Goal: Task Accomplishment & Management: Manage account settings

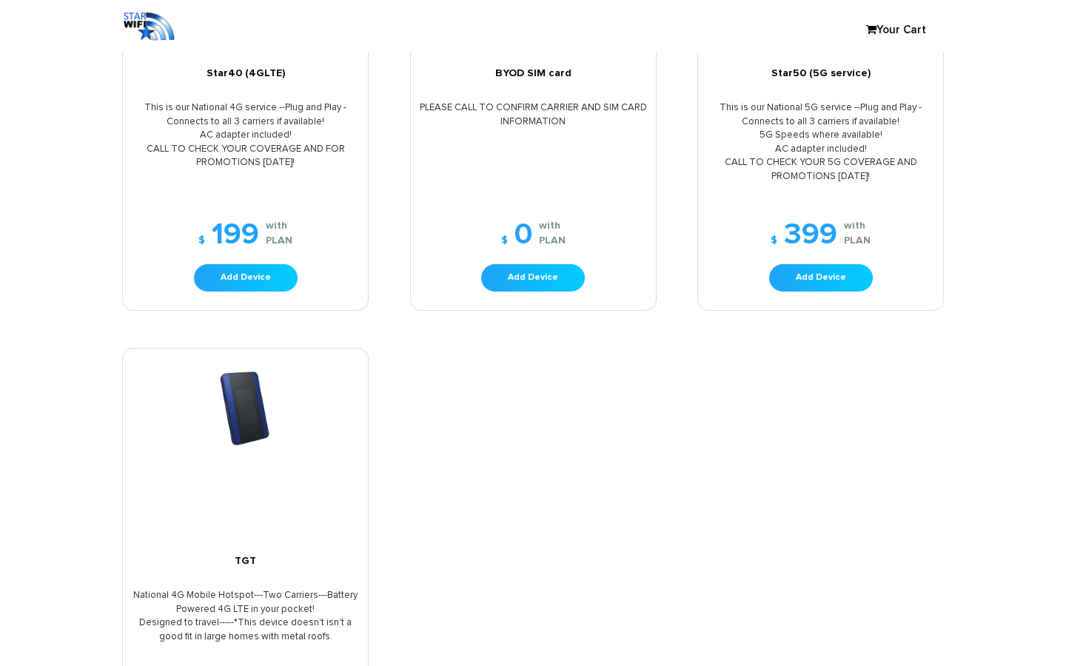
scroll to position [283, 0]
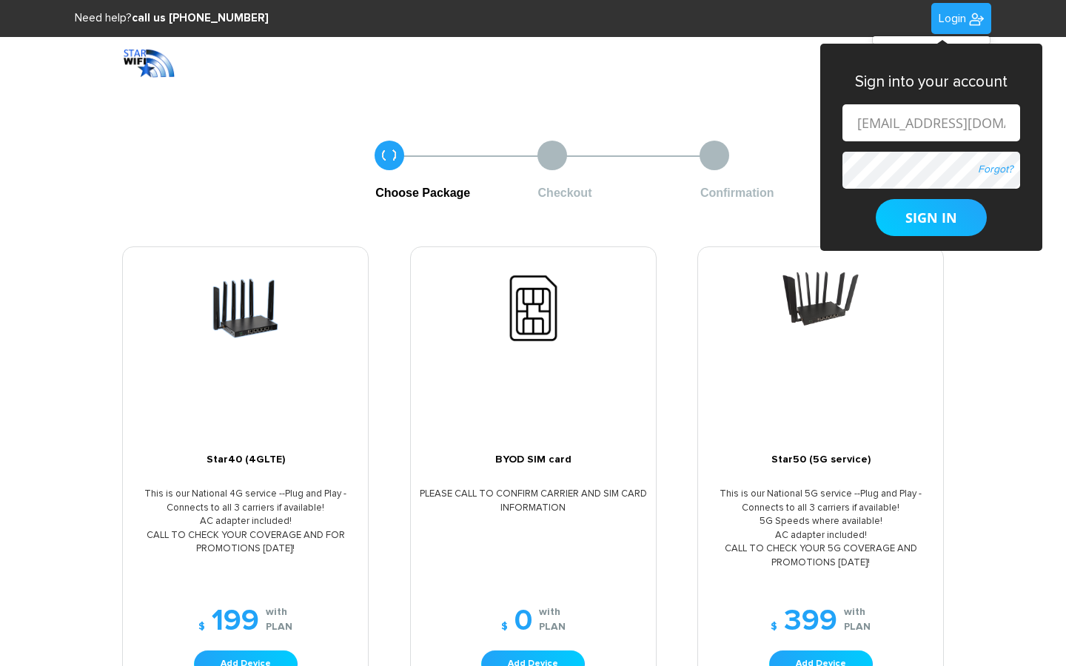
type input "cortney_gibson@gmxxail.com"
click at [930, 122] on input "text" at bounding box center [931, 122] width 178 height 37
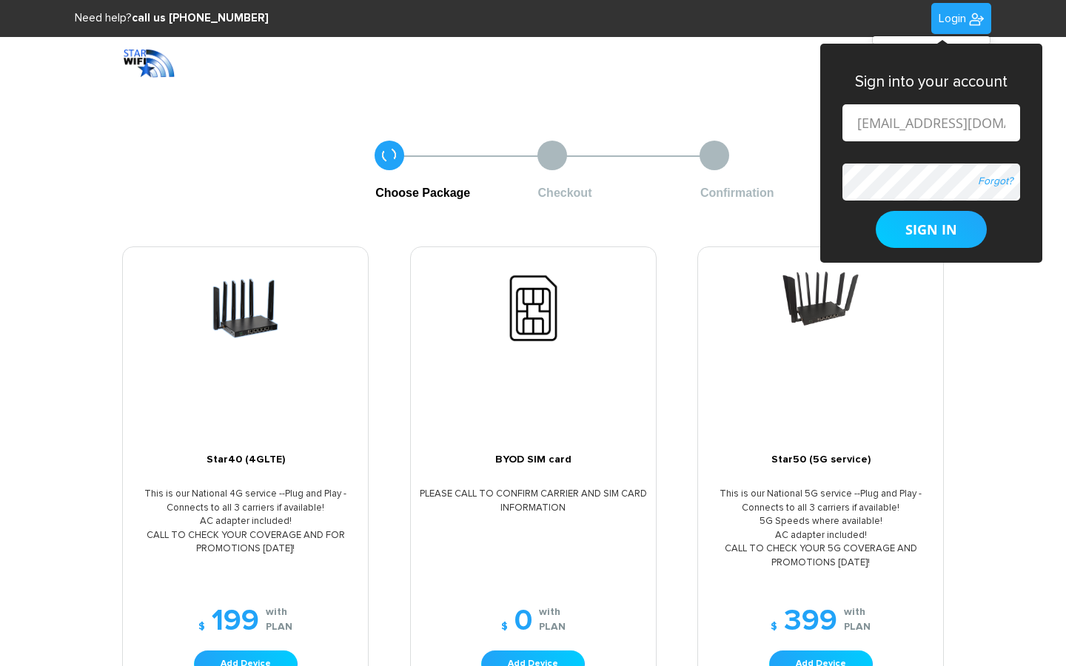
type input "[EMAIL_ADDRESS][DOMAIN_NAME]"
click at [930, 122] on input "text" at bounding box center [931, 122] width 178 height 37
type input "ghowell00@yahoo.com"
click at [930, 122] on input "text" at bounding box center [931, 122] width 178 height 37
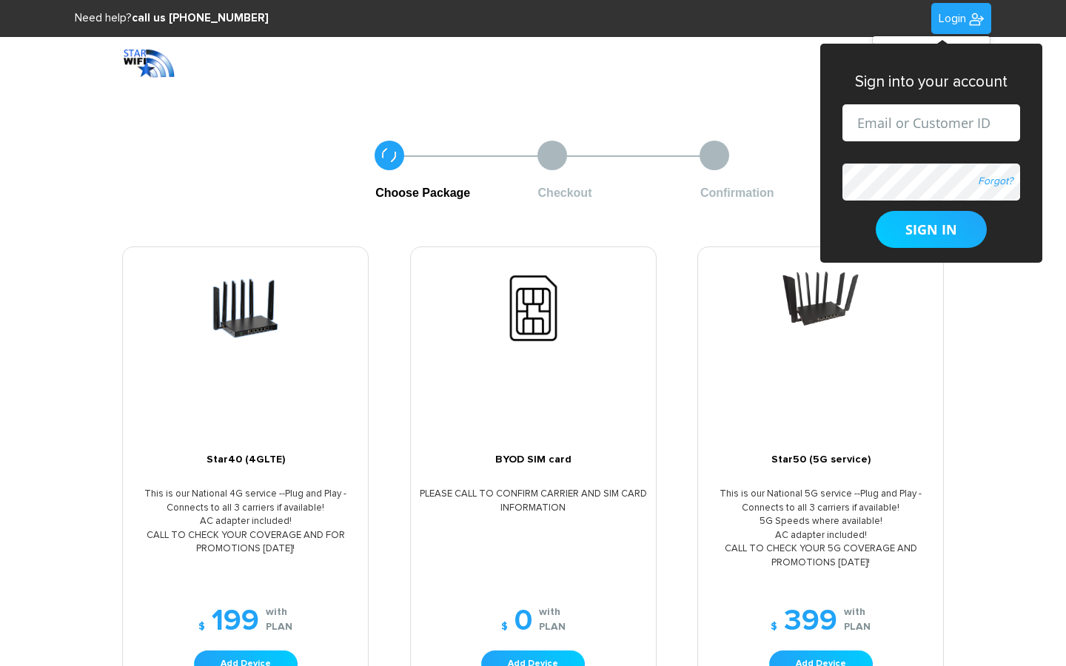
click at [930, 122] on input "text" at bounding box center [931, 122] width 178 height 37
type input "Money Market Account"
click at [930, 122] on input "text" at bounding box center [931, 122] width 178 height 37
type input "ghowell00@yahoo.com"
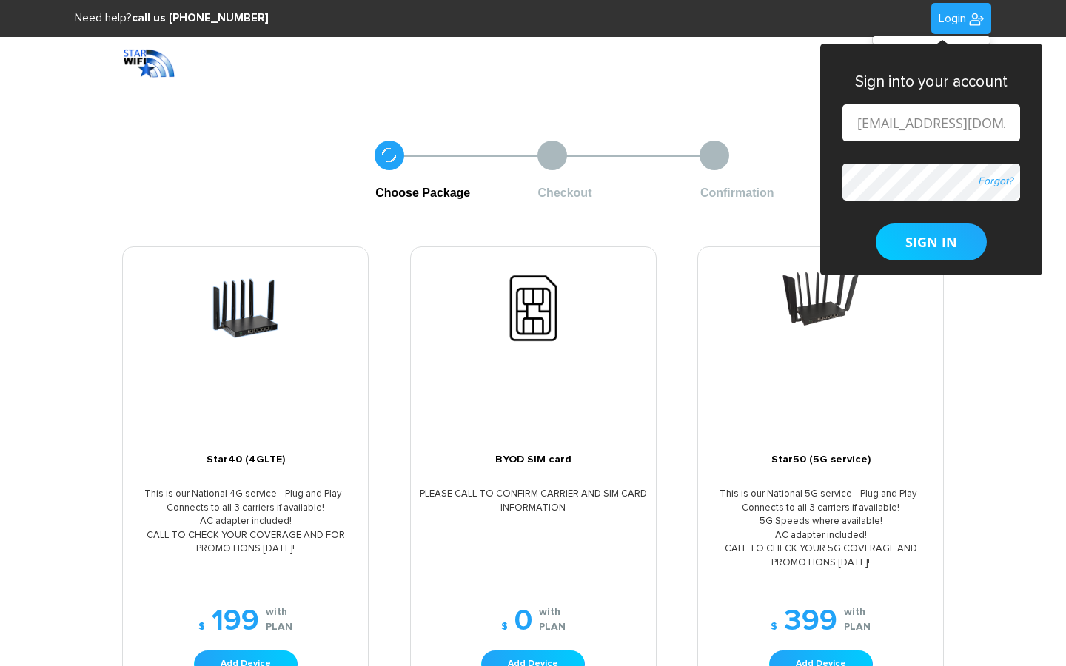
click at [876, 224] on button "SIGN IN" at bounding box center [931, 242] width 111 height 37
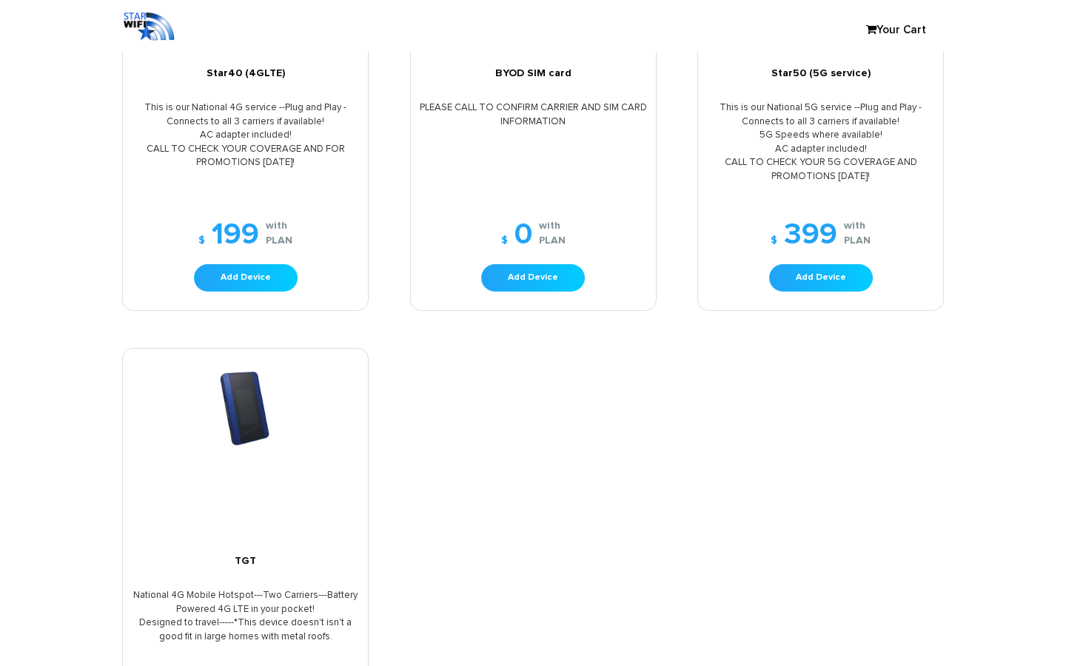
scroll to position [283, 0]
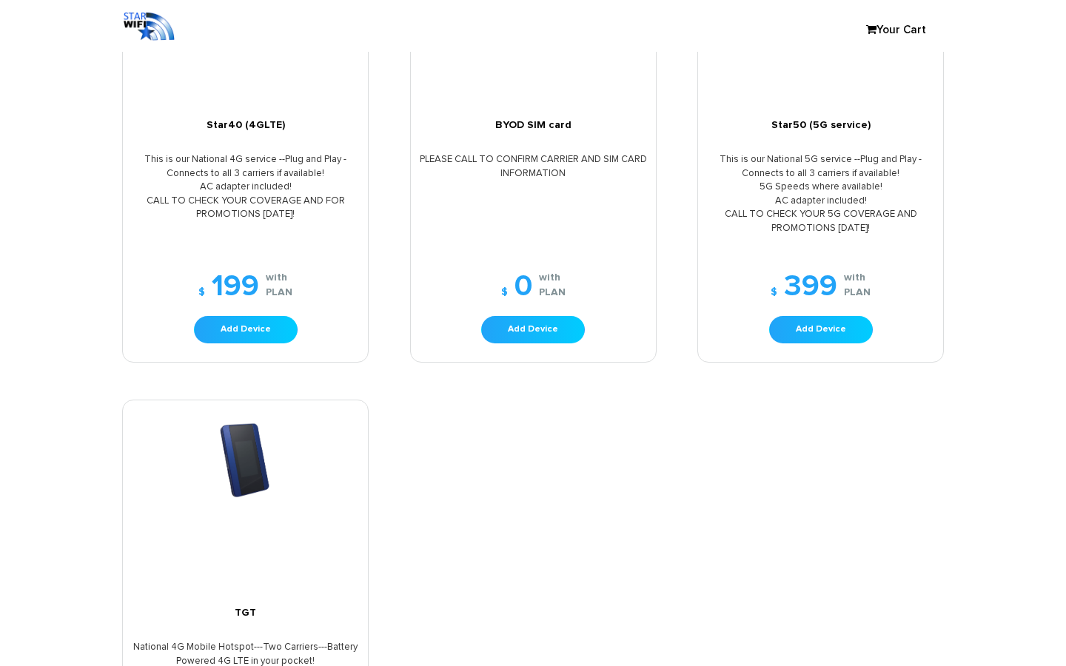
type input "cortney_gibson@gmxxail.com"
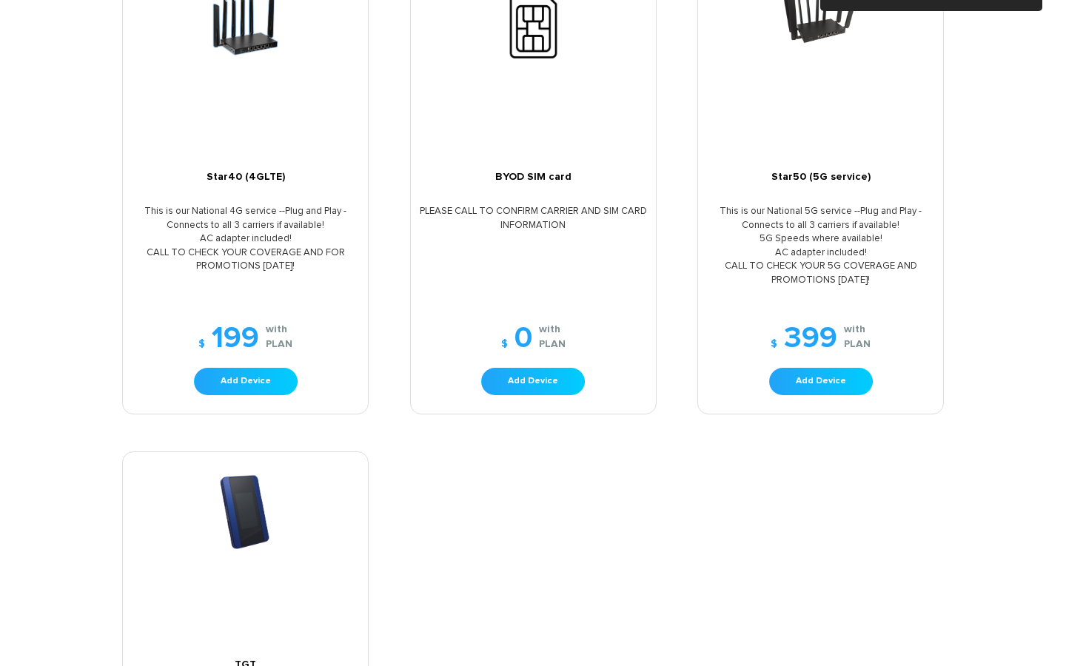
scroll to position [0, 0]
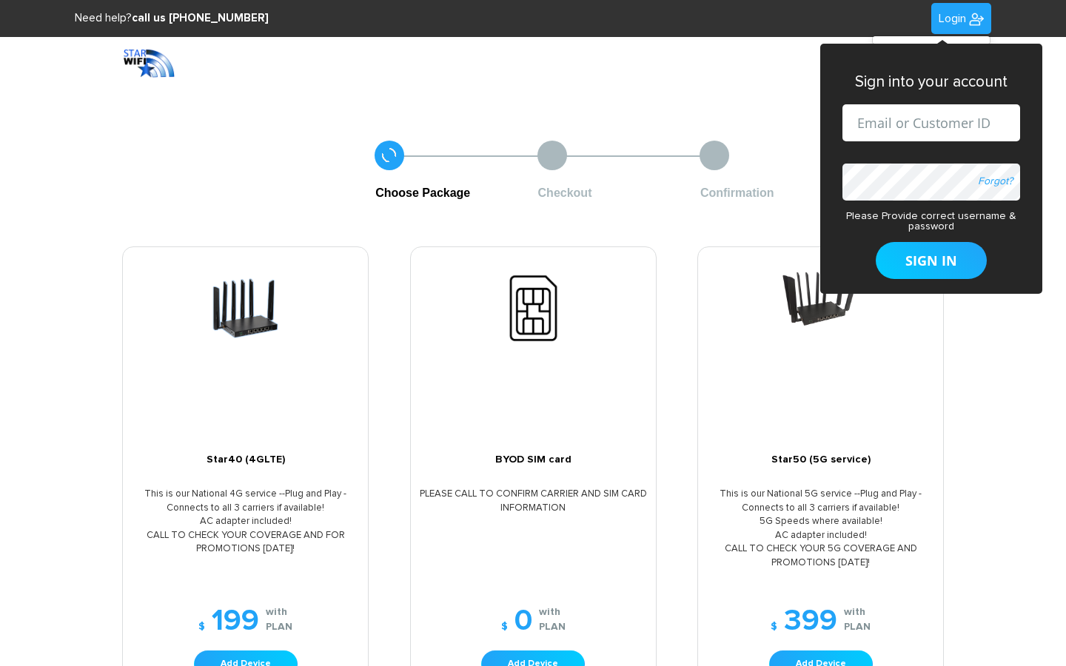
click at [930, 122] on input "text" at bounding box center [931, 122] width 178 height 37
type input "[EMAIL_ADDRESS][DOMAIN_NAME]"
click at [930, 122] on input "text" at bounding box center [931, 122] width 178 height 37
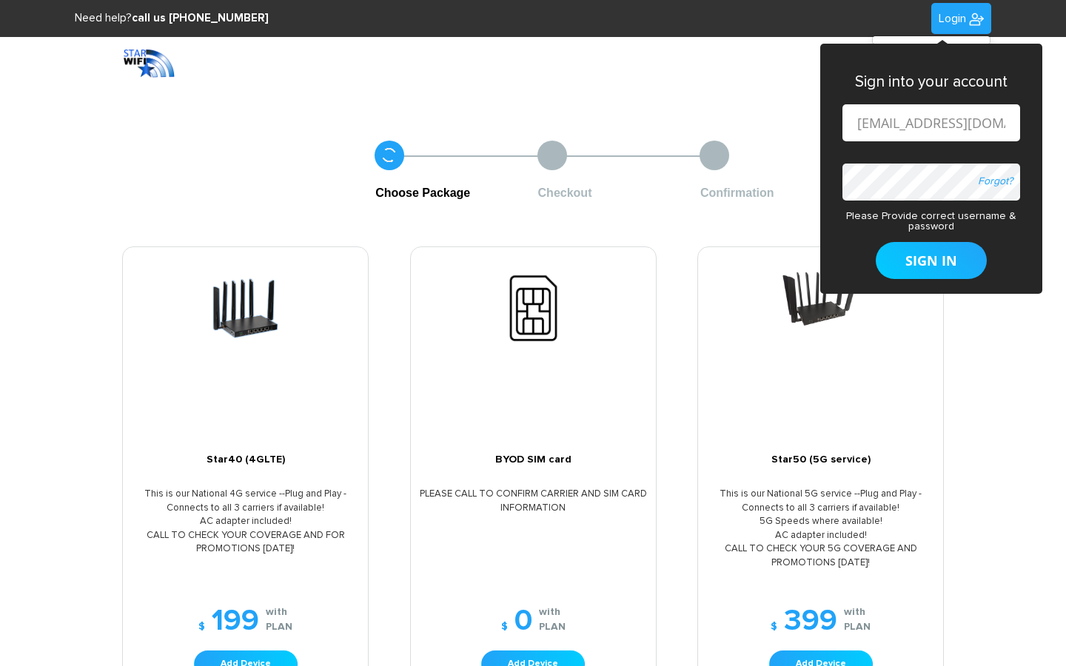
type input "ghowell00@yahoo.com"
click at [930, 122] on input "text" at bounding box center [931, 122] width 178 height 37
type input "Uganda"
click at [930, 122] on input "text" at bounding box center [931, 122] width 178 height 37
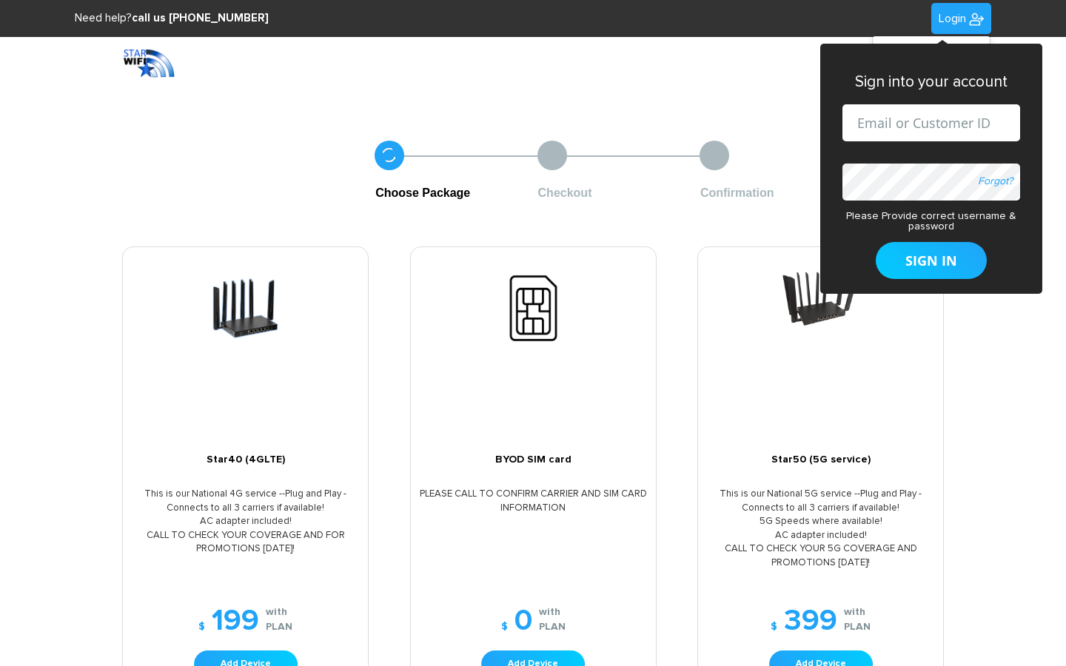
click at [930, 122] on input "text" at bounding box center [931, 122] width 178 height 37
type input "hugolehmann92@outlook.com"
click at [876, 242] on button "SIGN IN" at bounding box center [931, 260] width 111 height 37
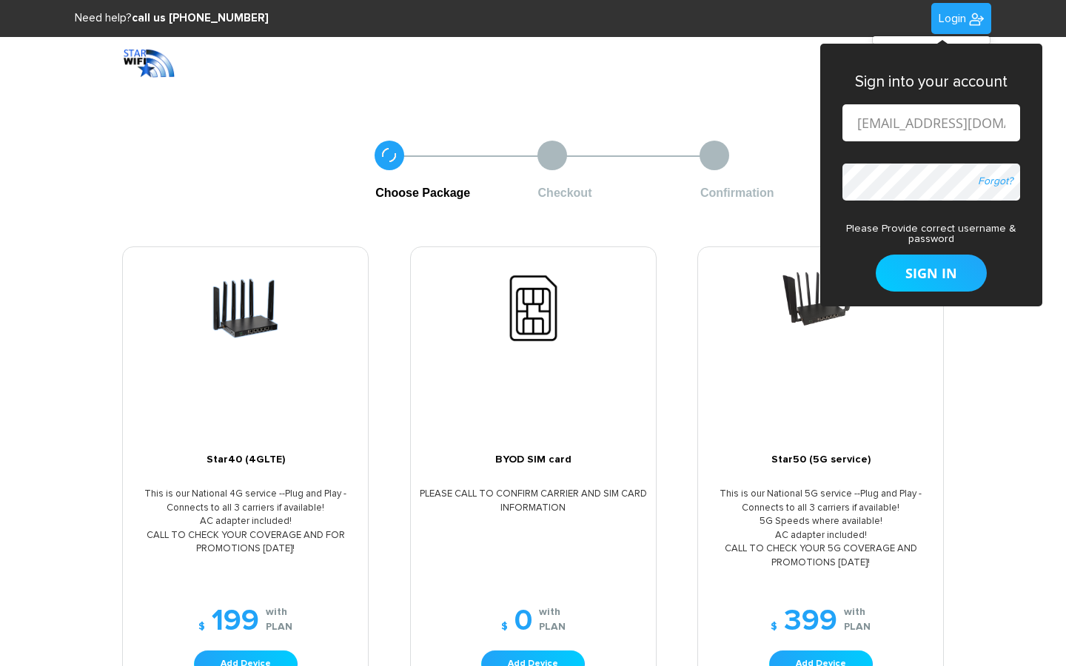
scroll to position [0, 44]
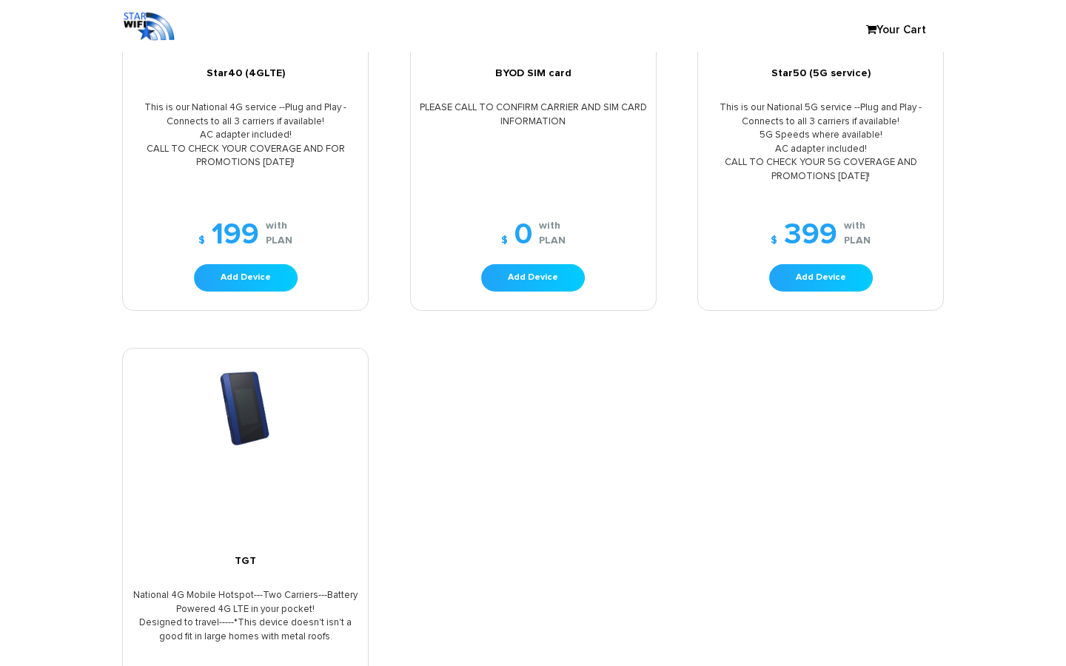
scroll to position [283, 0]
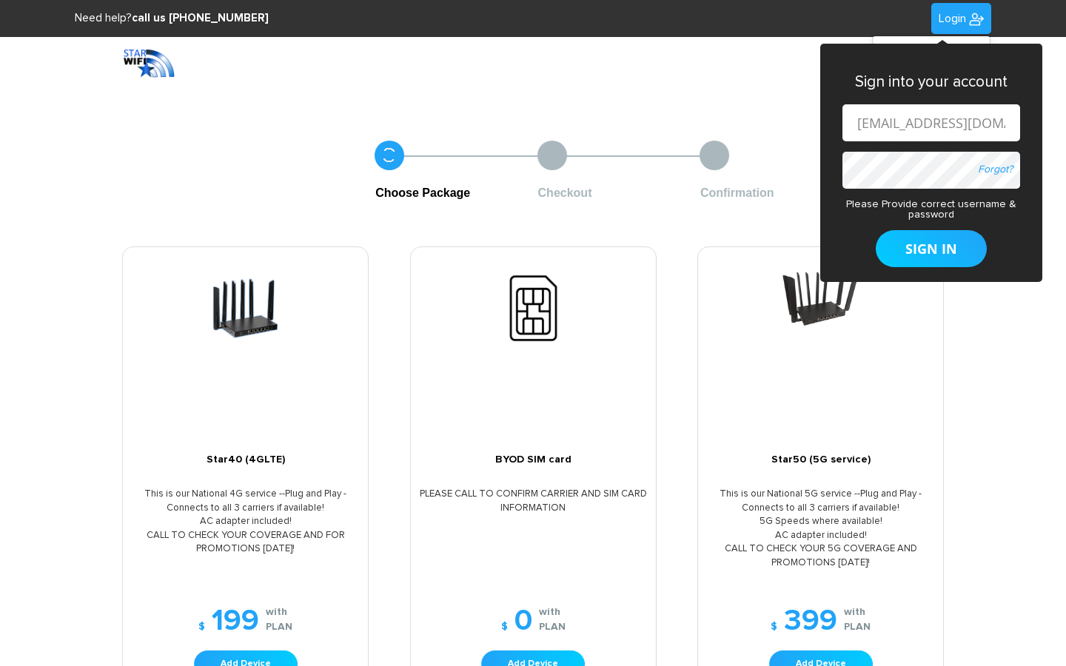
scroll to position [0, 43]
type input "[EMAIL_ADDRESS][DOMAIN_NAME]"
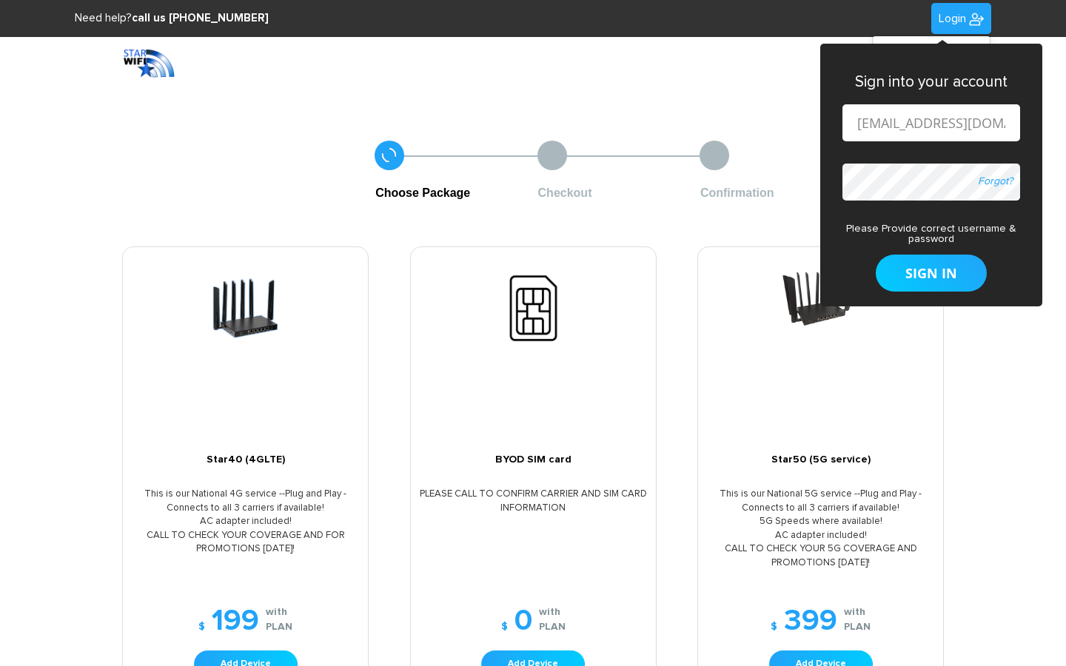
scroll to position [0, 0]
click at [876, 255] on button "SIGN IN" at bounding box center [931, 273] width 111 height 37
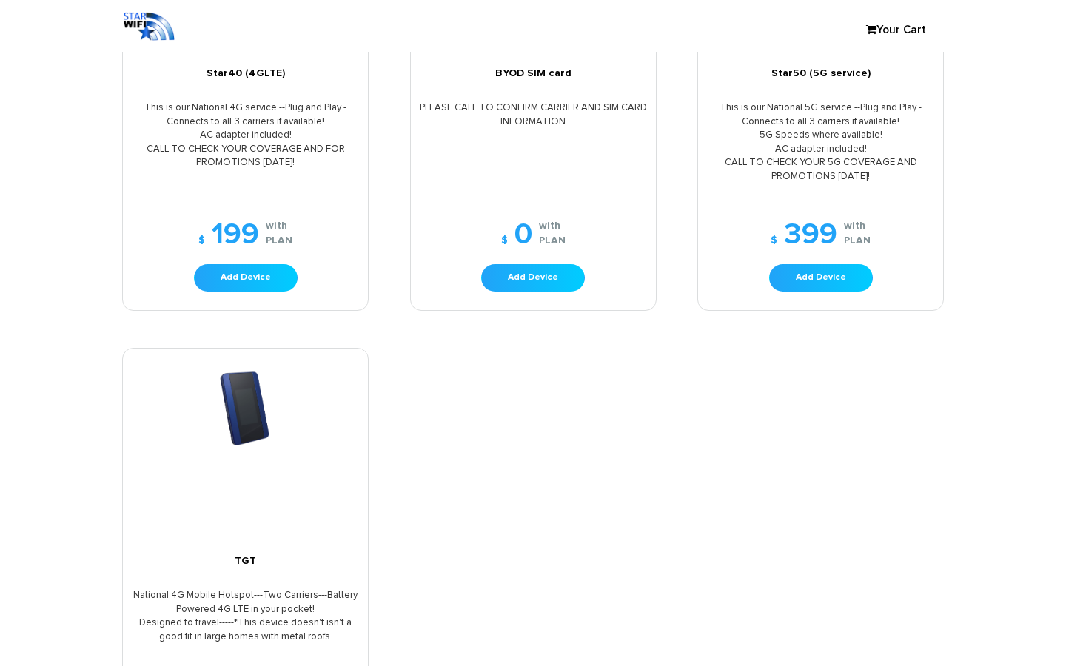
scroll to position [283, 0]
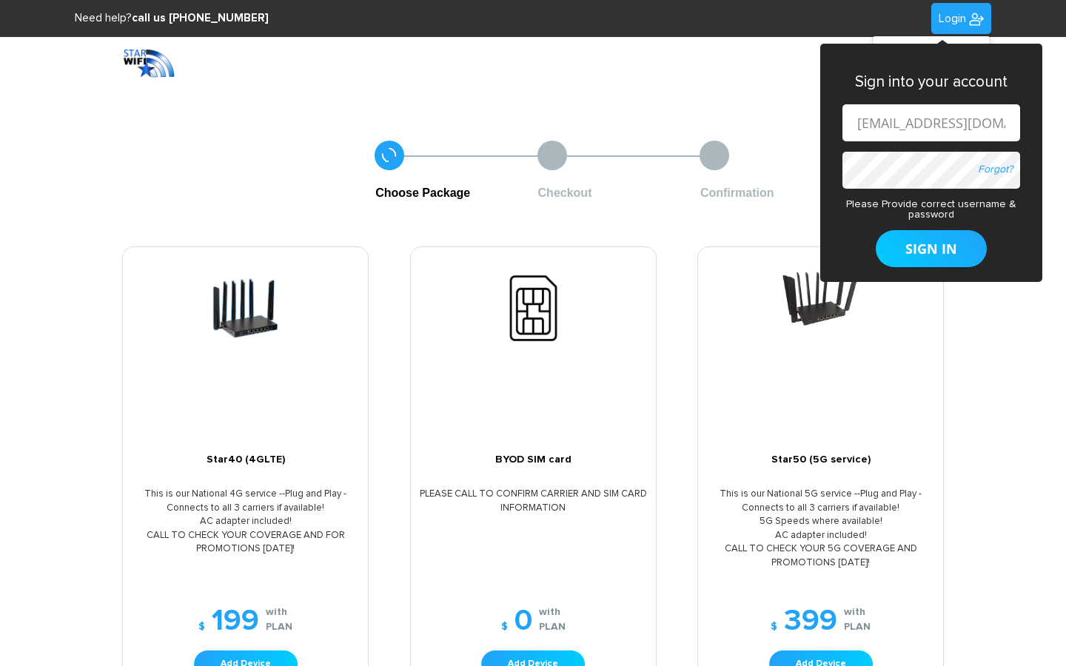
type input "[EMAIL_ADDRESS][DOMAIN_NAME]"
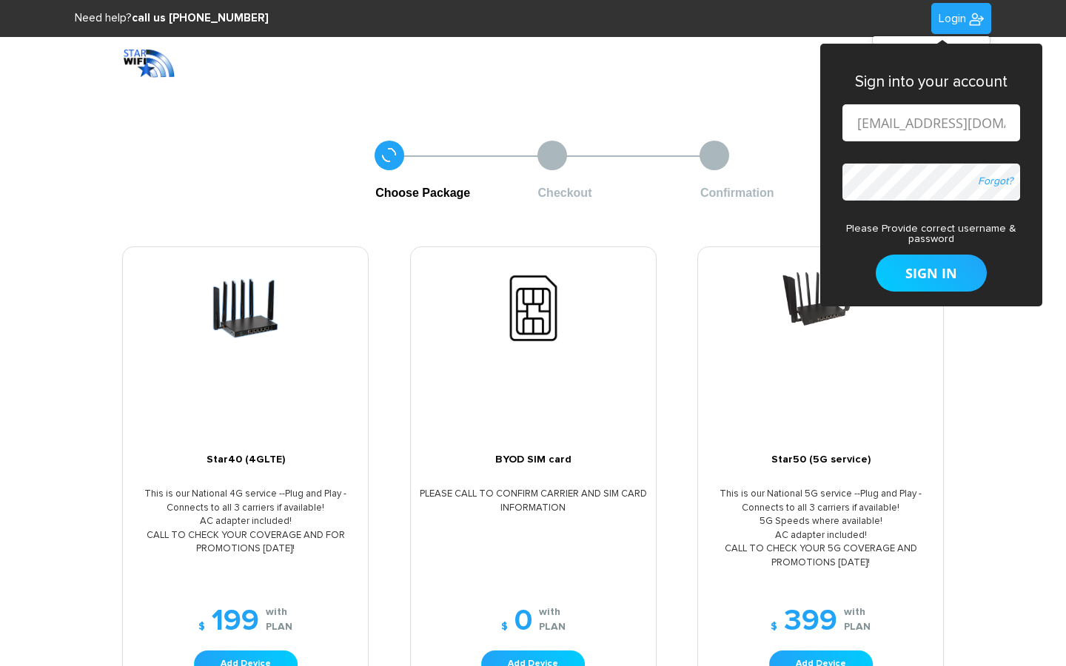
click at [876, 255] on button "SIGN IN" at bounding box center [931, 273] width 111 height 37
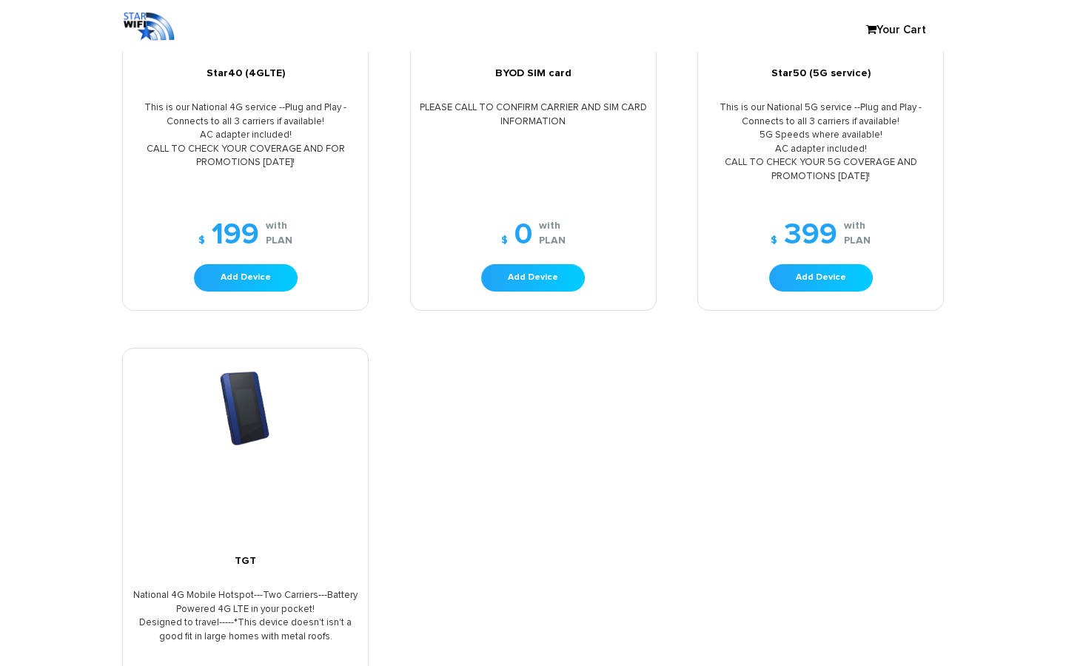
scroll to position [283, 0]
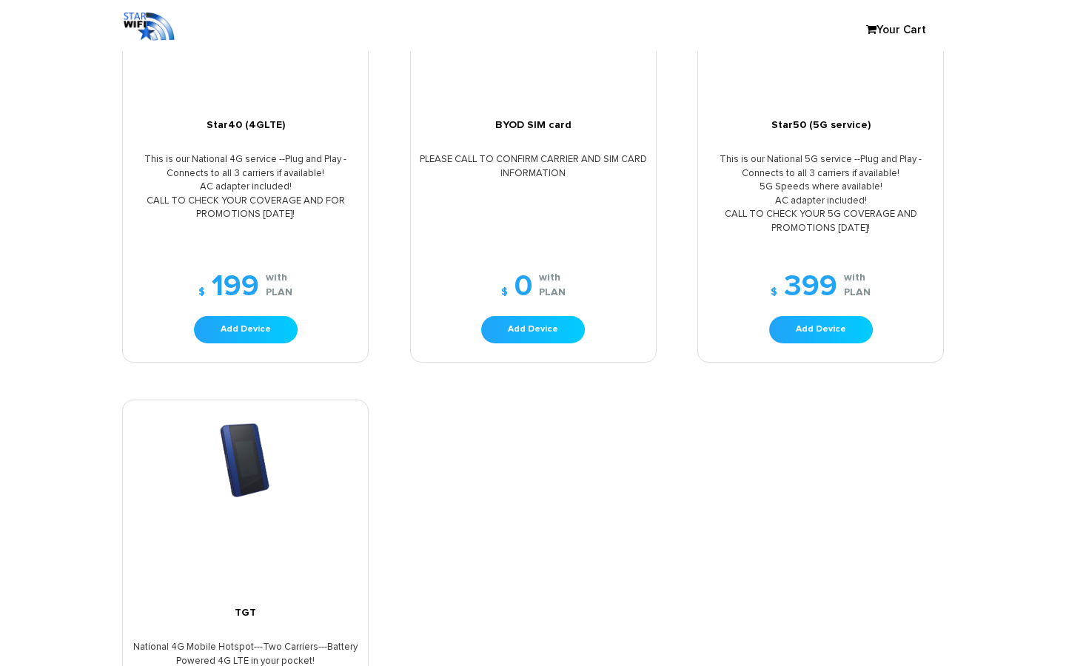
type input "cortney_gibson@gmxxail.com"
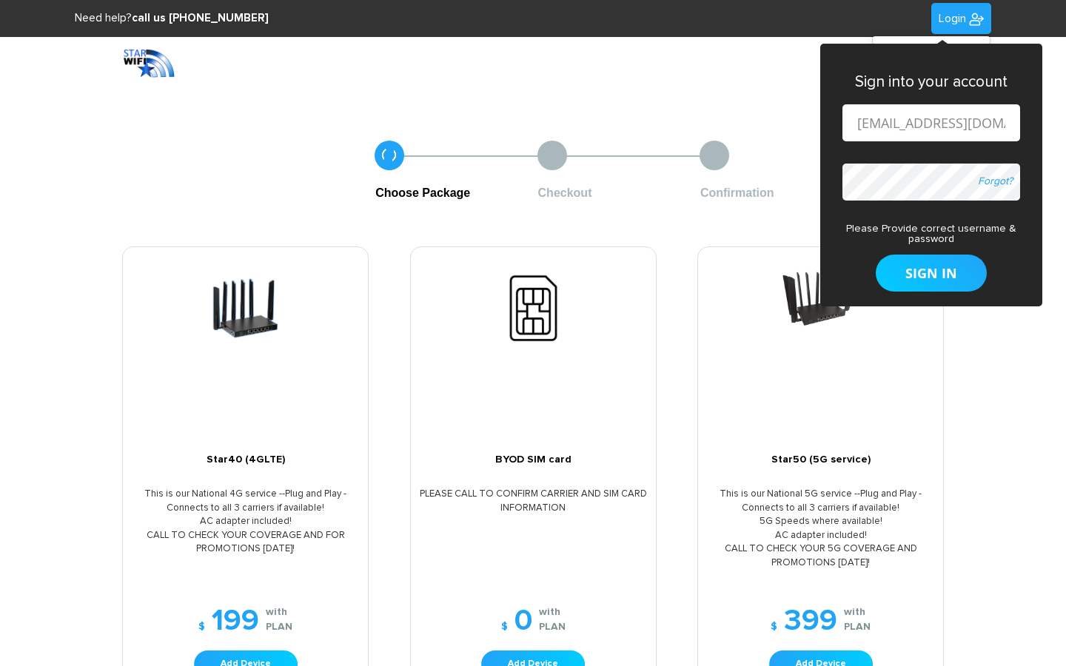
scroll to position [0, 36]
click at [876, 255] on button "SIGN IN" at bounding box center [931, 273] width 111 height 37
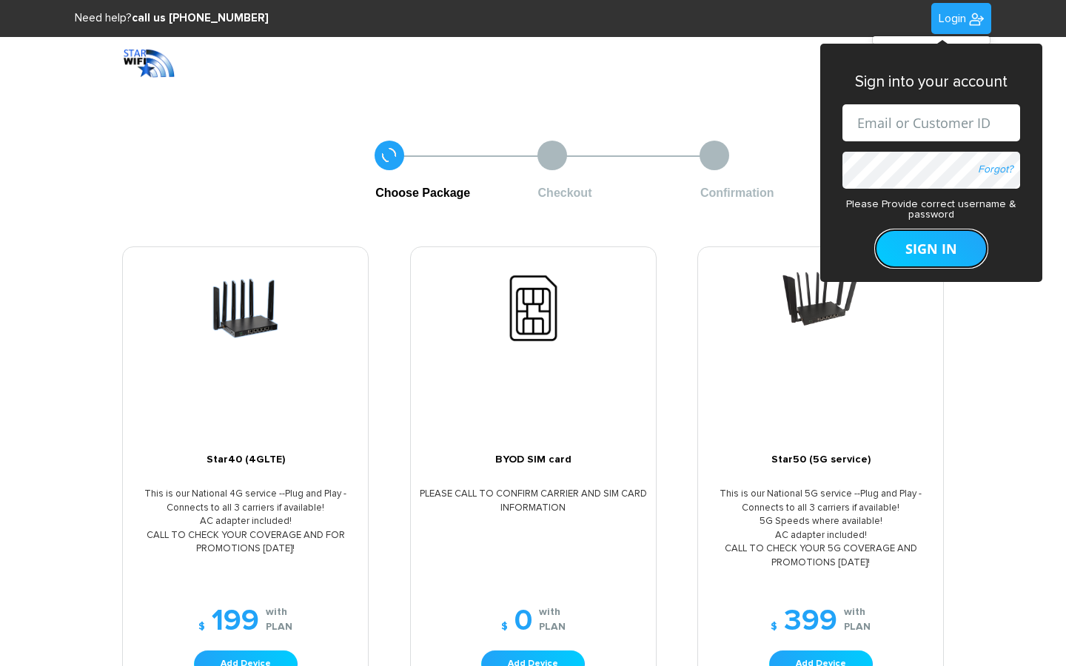
click at [930, 248] on button "SIGN IN" at bounding box center [931, 248] width 111 height 37
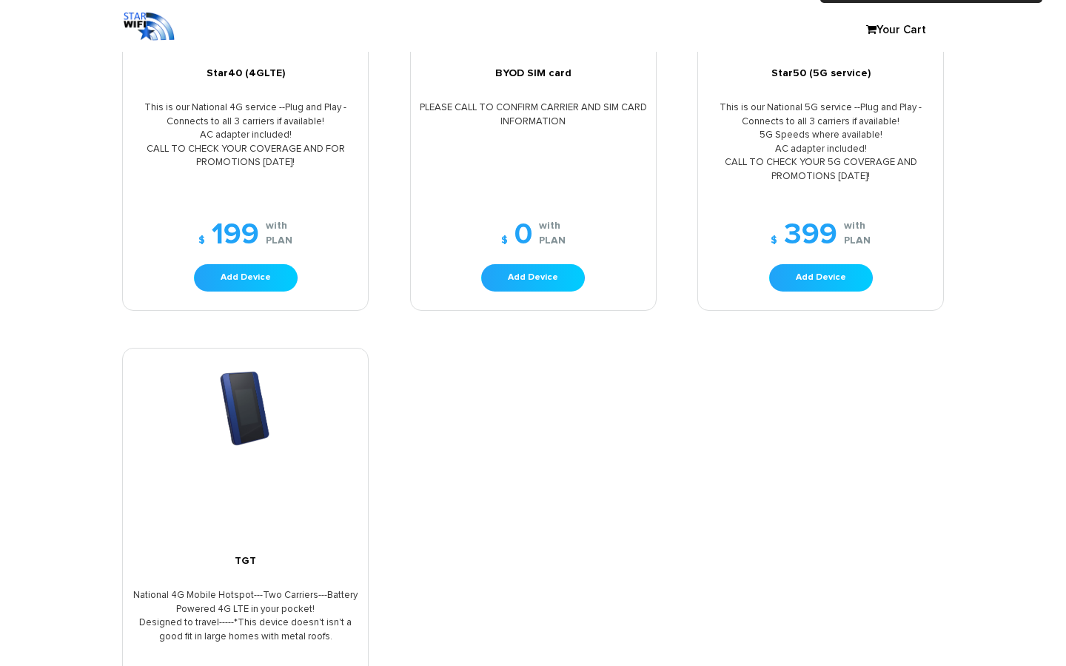
scroll to position [283, 0]
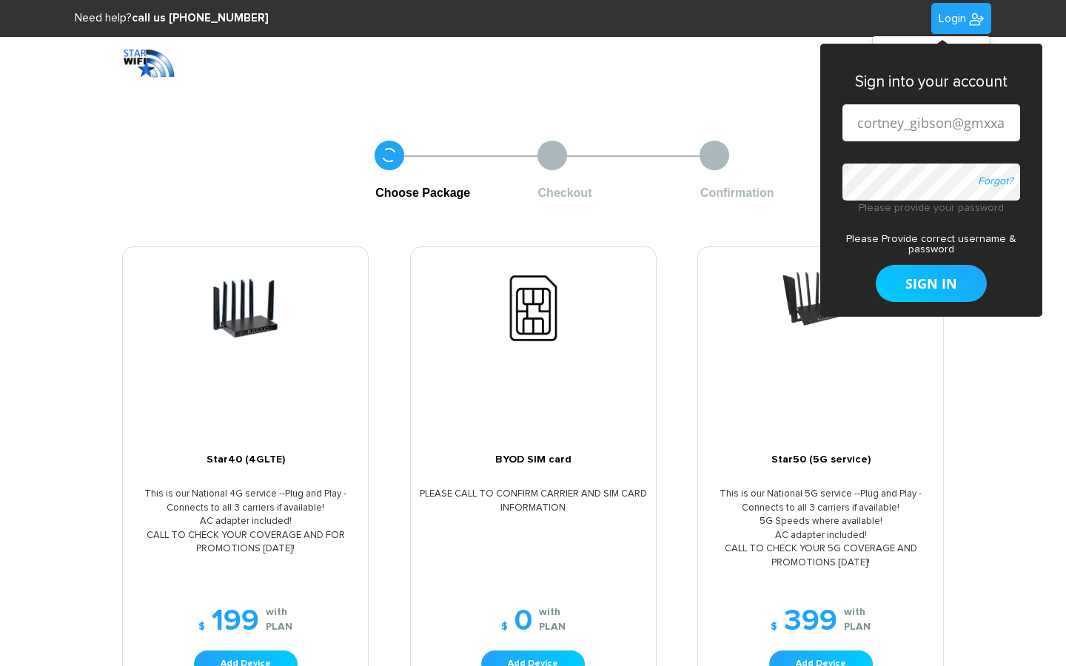
scroll to position [0, 36]
click at [930, 122] on input "cortney_gibson@gmxxail.com" at bounding box center [931, 122] width 178 height 37
type input "gmxxail.com"
type input "cortney_gibson@gmxxail.com"
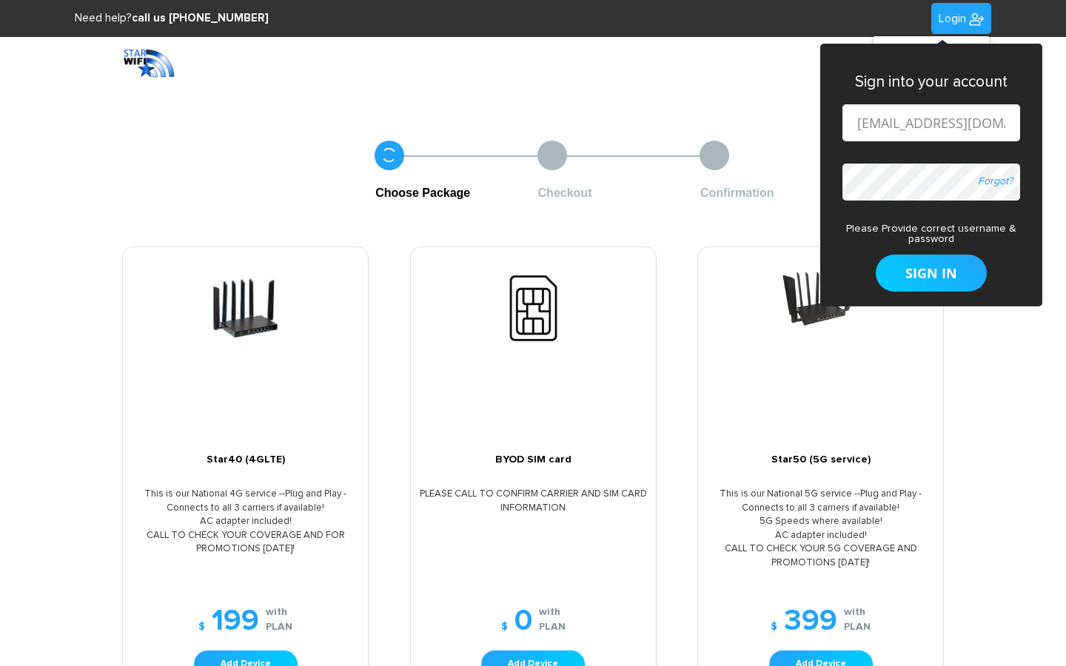
scroll to position [0, 0]
click at [876, 255] on button "SIGN IN" at bounding box center [931, 273] width 111 height 37
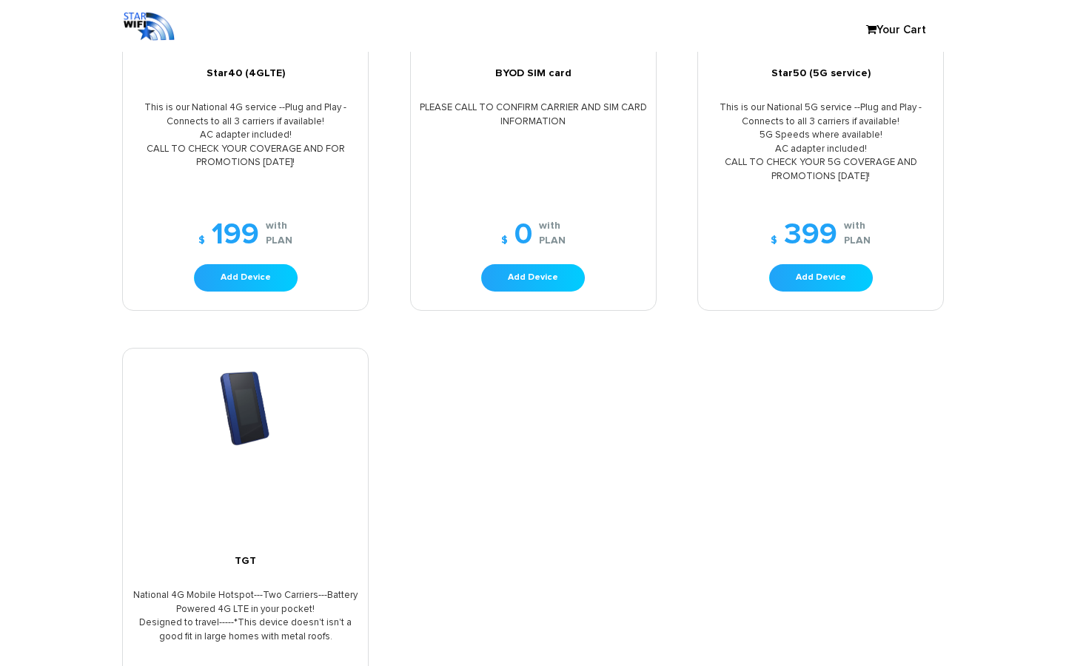
scroll to position [283, 0]
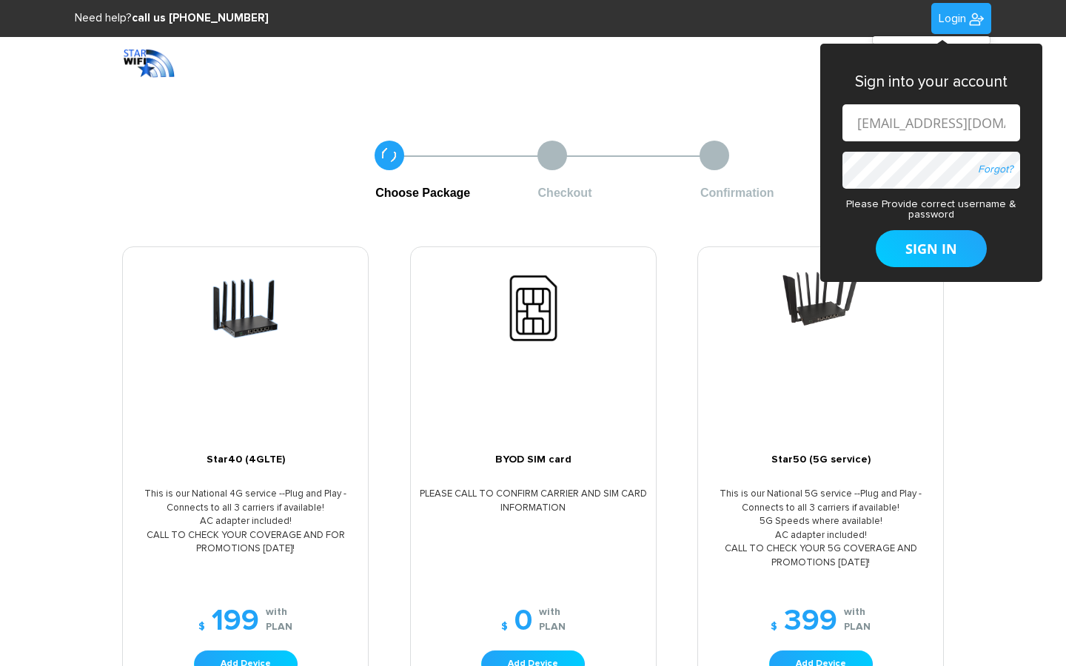
type input "[EMAIL_ADDRESS][DOMAIN_NAME]"
